Goal: Task Accomplishment & Management: Manage account settings

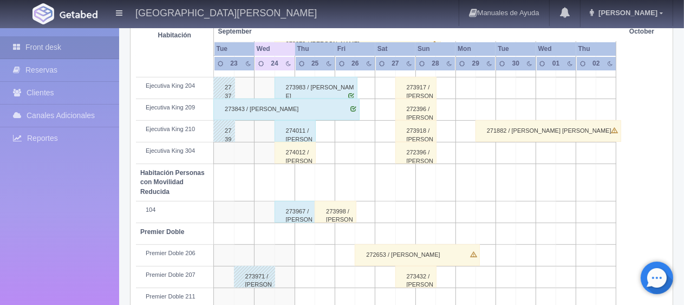
click at [296, 152] on div "274012 / [PERSON_NAME]" at bounding box center [295, 153] width 42 height 22
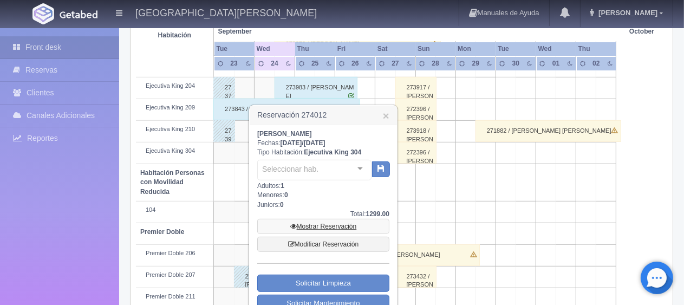
scroll to position [541, 0]
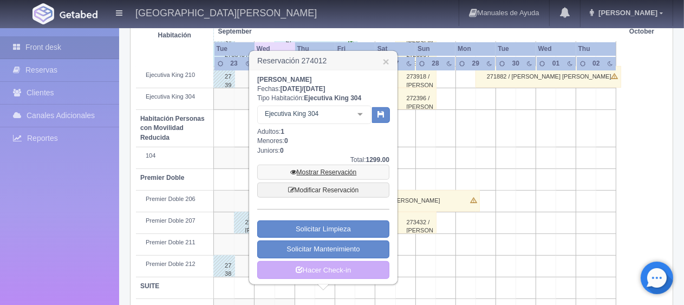
click at [331, 169] on link "Mostrar Reservación" at bounding box center [323, 172] width 132 height 15
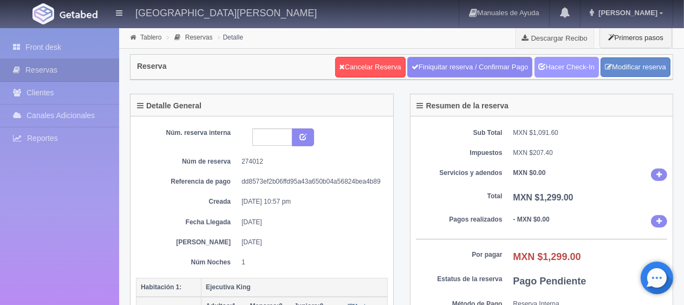
click at [550, 68] on link "Hacer Check-In" at bounding box center [566, 67] width 64 height 21
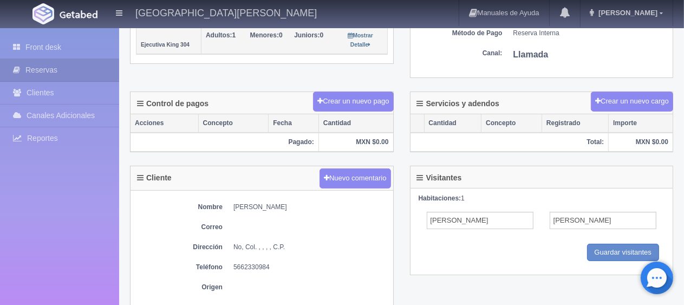
scroll to position [325, 0]
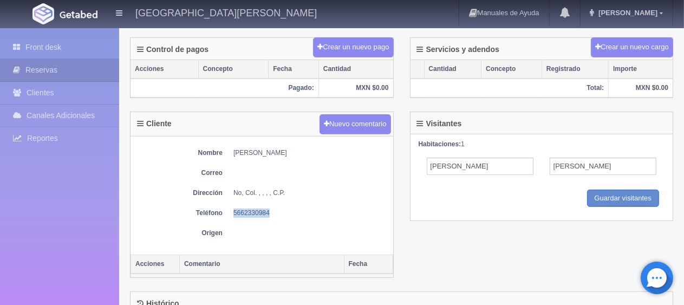
drag, startPoint x: 272, startPoint y: 209, endPoint x: 233, endPoint y: 213, distance: 39.7
click at [233, 213] on dd "5662330984" at bounding box center [310, 212] width 154 height 9
copy dd "5662330984"
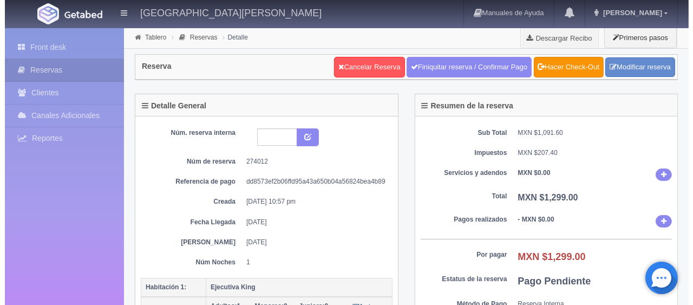
scroll to position [162, 0]
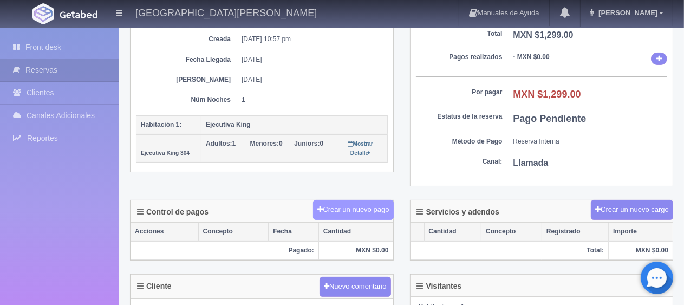
click at [375, 201] on button "Crear un nuevo pago" at bounding box center [353, 210] width 80 height 20
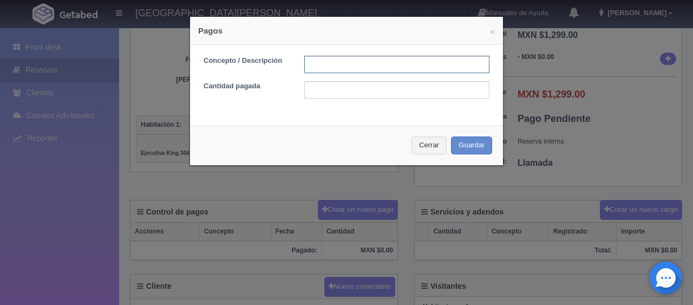
click at [368, 70] on input "text" at bounding box center [396, 64] width 185 height 17
type input "Total Tarjeta"
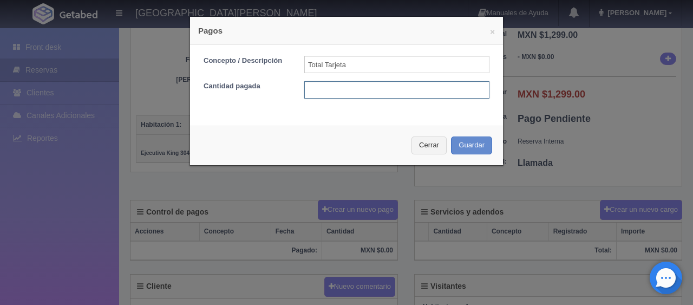
click at [381, 92] on input "text" at bounding box center [396, 89] width 185 height 17
type input "1299"
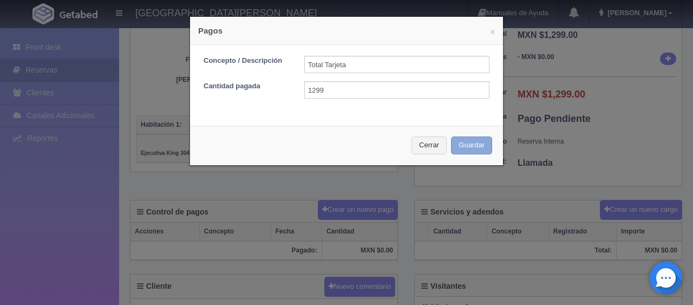
drag, startPoint x: 471, startPoint y: 133, endPoint x: 470, endPoint y: 139, distance: 6.1
click at [471, 134] on div "Cerrar Guardar" at bounding box center [346, 146] width 313 height 40
click at [470, 140] on button "Guardar" at bounding box center [471, 145] width 41 height 18
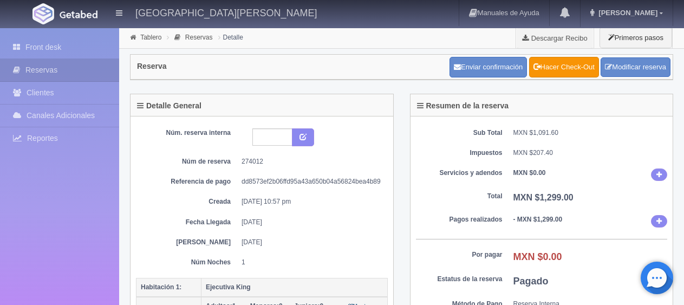
scroll to position [162, 0]
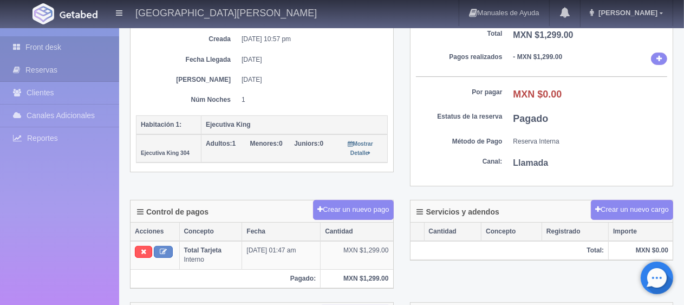
click at [63, 49] on link "Front desk" at bounding box center [59, 47] width 119 height 22
